Goal: Information Seeking & Learning: Learn about a topic

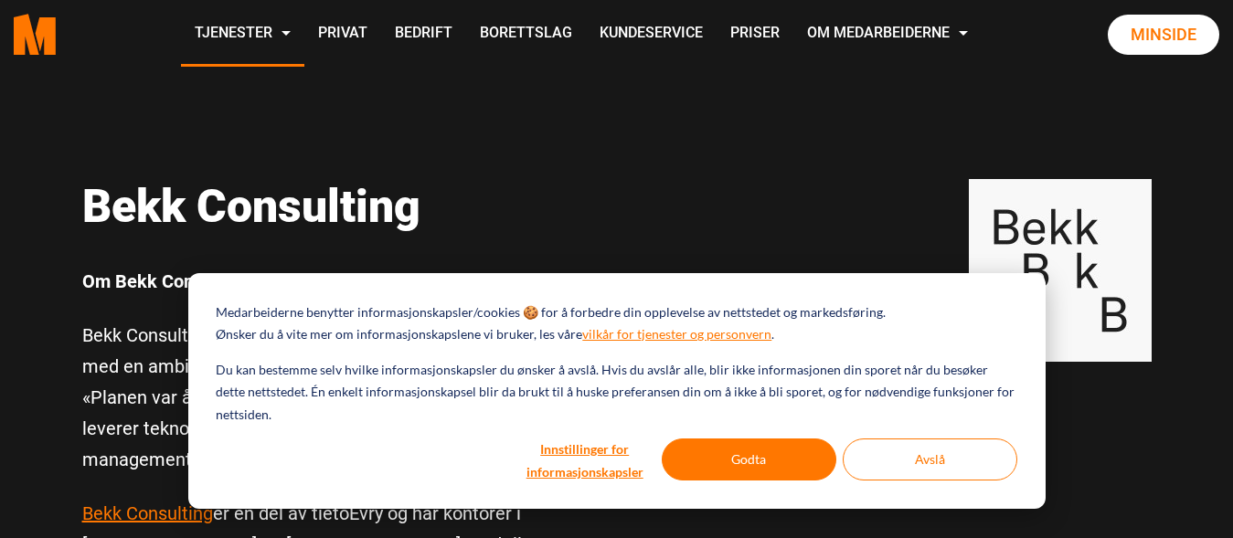
scroll to position [160, 0]
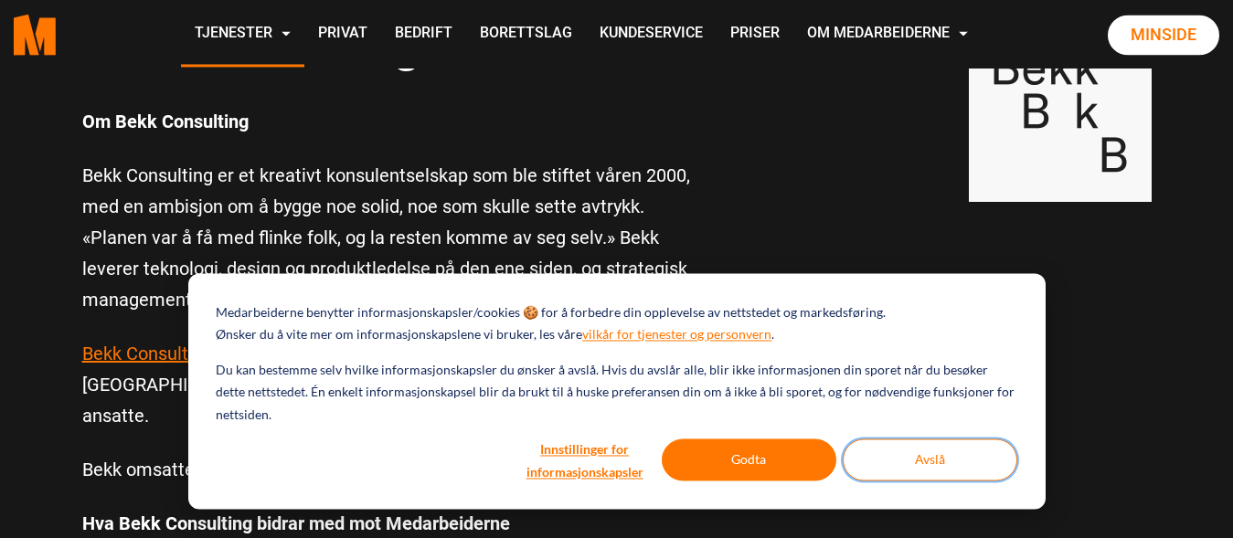
click at [861, 459] on button "Avslå" at bounding box center [930, 460] width 175 height 42
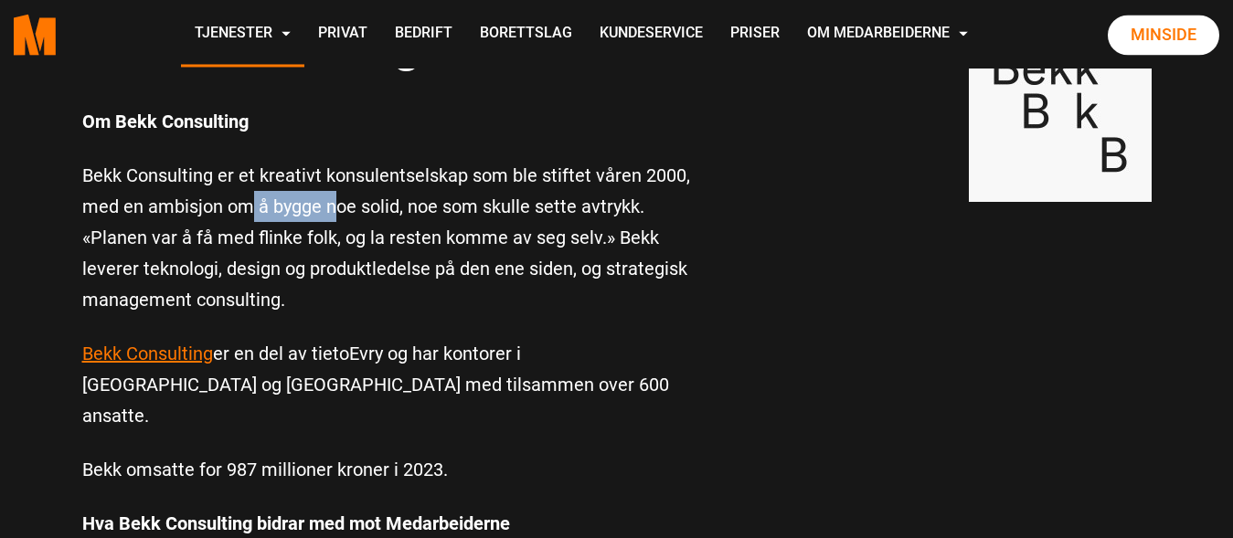
drag, startPoint x: 246, startPoint y: 196, endPoint x: 334, endPoint y: 217, distance: 90.9
click at [334, 217] on p "Bekk Consulting er et kreativt konsulentselskap som ble stiftet våren 2000, med…" at bounding box center [388, 237] width 612 height 155
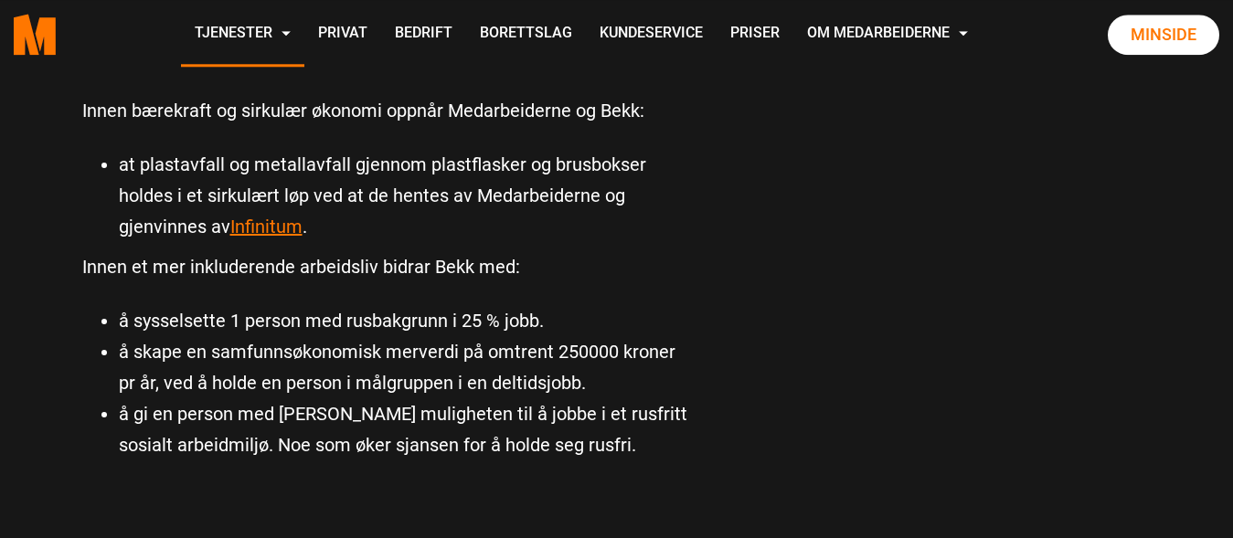
scroll to position [899, 0]
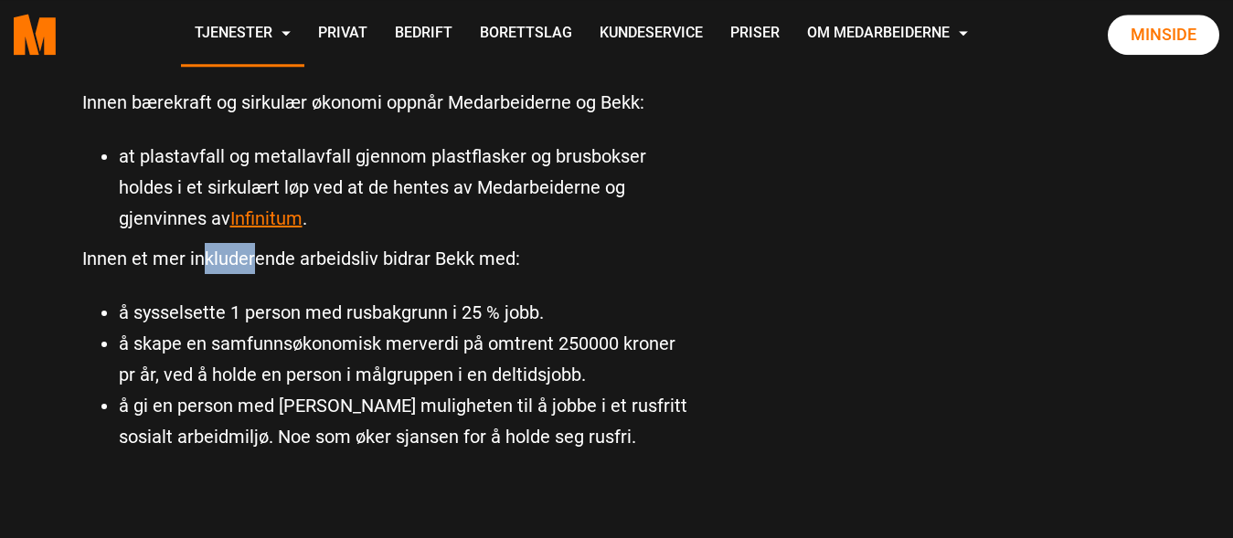
drag, startPoint x: 198, startPoint y: 220, endPoint x: 256, endPoint y: 239, distance: 60.4
click at [256, 243] on p "Innen et mer inkluderende arbeidsliv bidrar Bekk med:" at bounding box center [388, 258] width 612 height 31
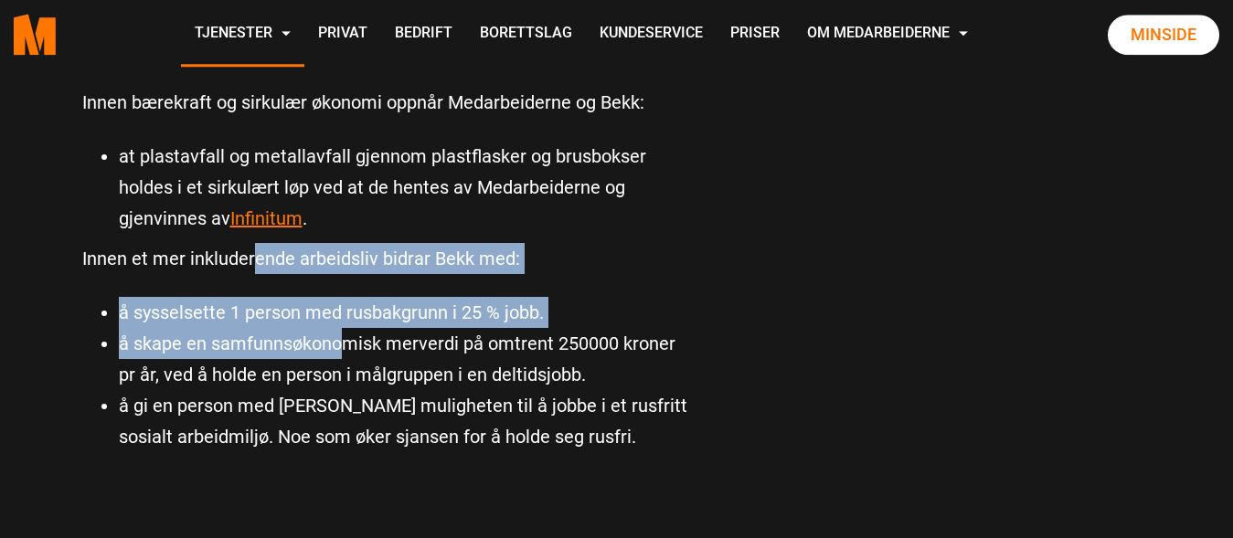
drag, startPoint x: 256, startPoint y: 239, endPoint x: 347, endPoint y: 302, distance: 111.0
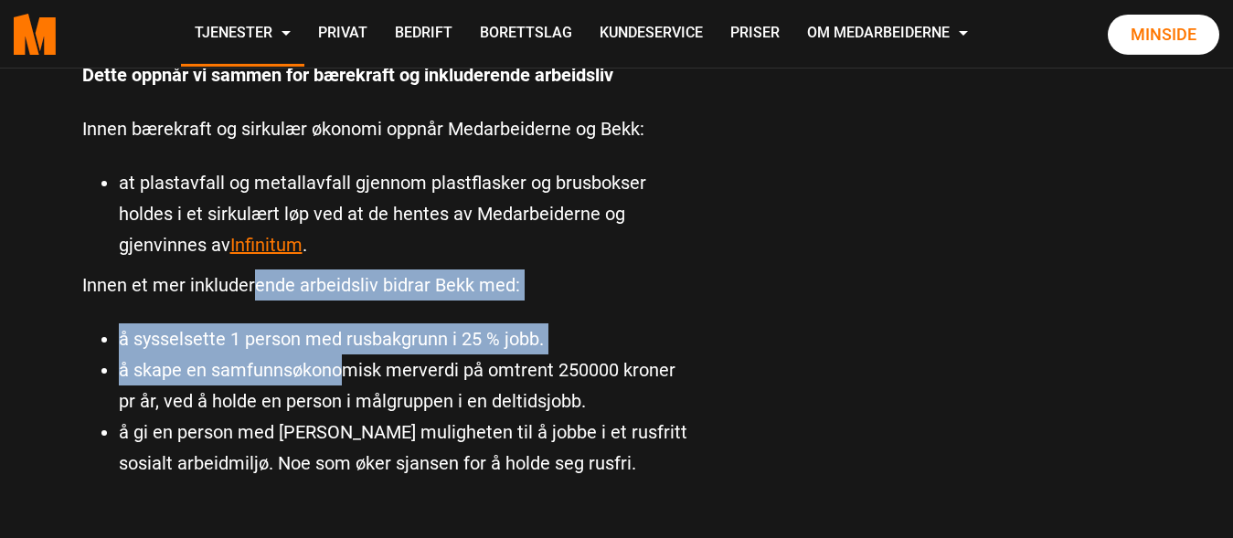
scroll to position [812, 0]
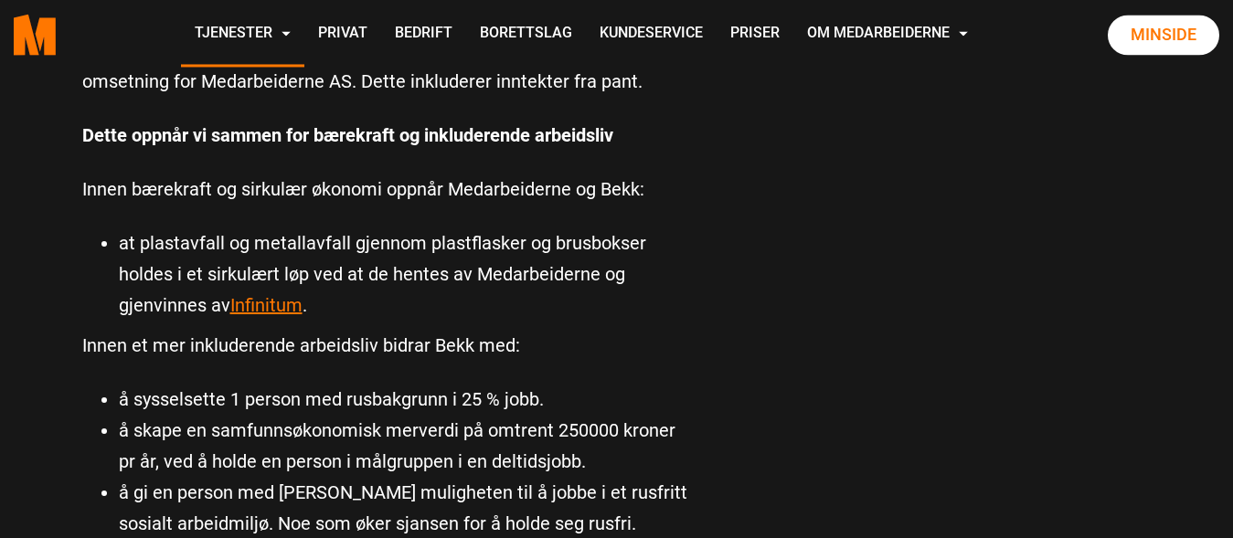
click at [80, 278] on div "Om Bekk Consulting Bekk Consulting er et kreativt konsulentselskap som ble stif…" at bounding box center [389, 1] width 640 height 1095
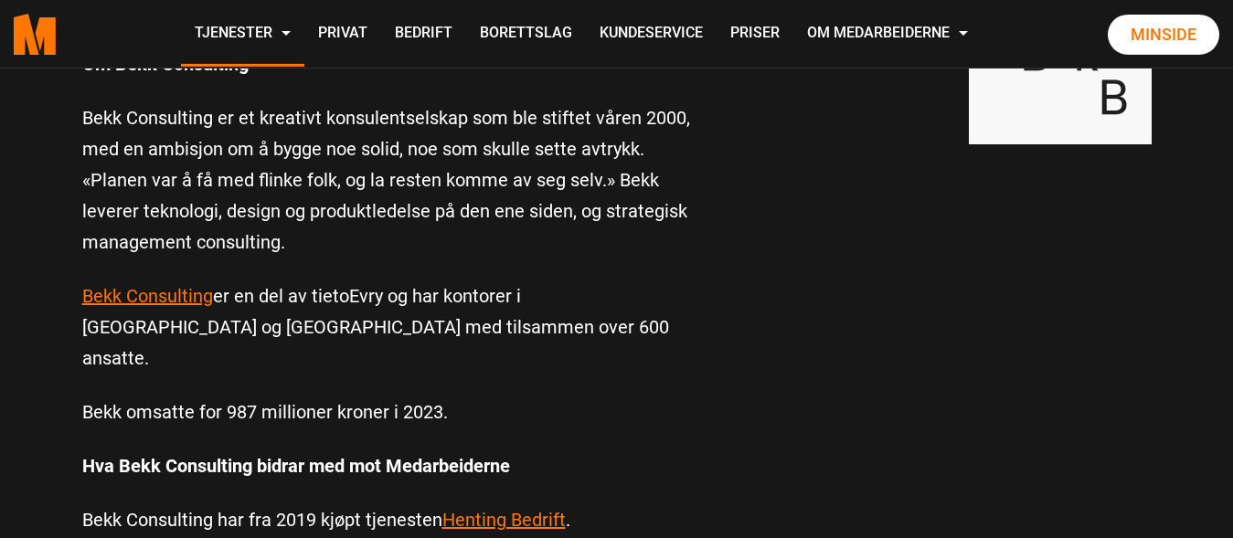
scroll to position [277, 0]
